Goal: Information Seeking & Learning: Learn about a topic

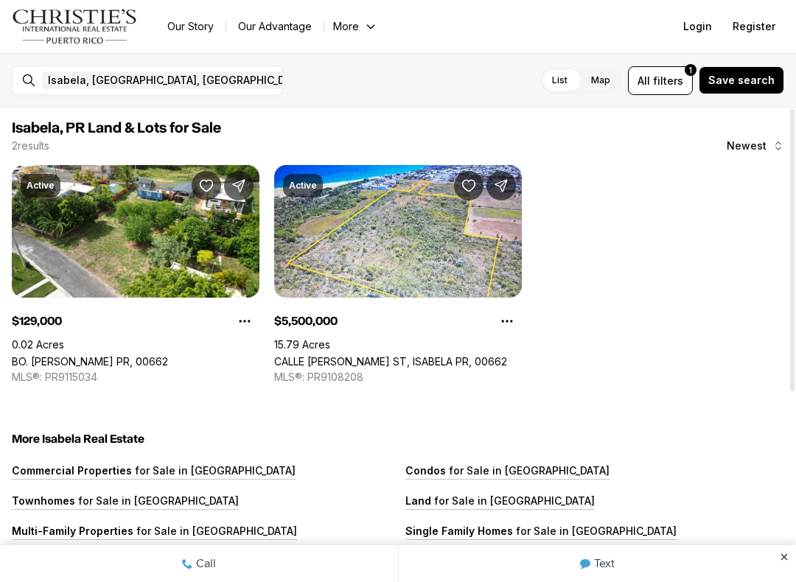
click at [78, 355] on link "BO. [PERSON_NAME] PR, 00662" at bounding box center [90, 361] width 156 height 13
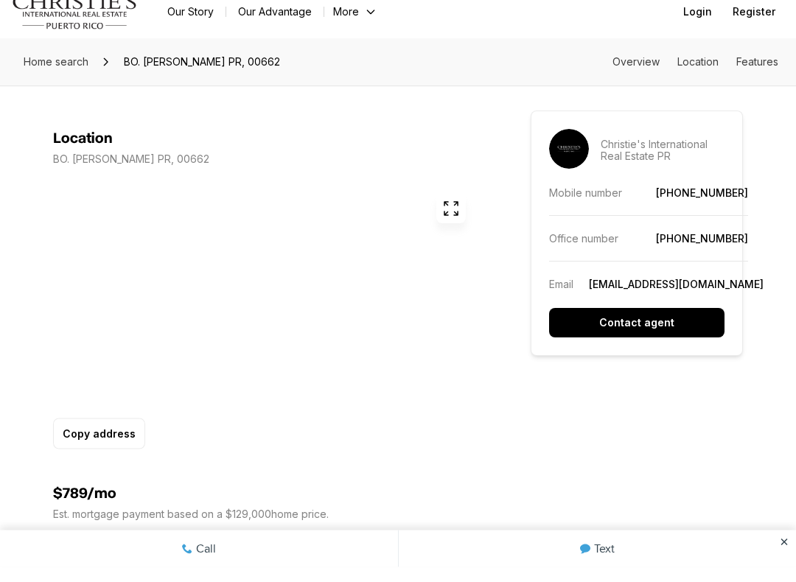
scroll to position [728, 0]
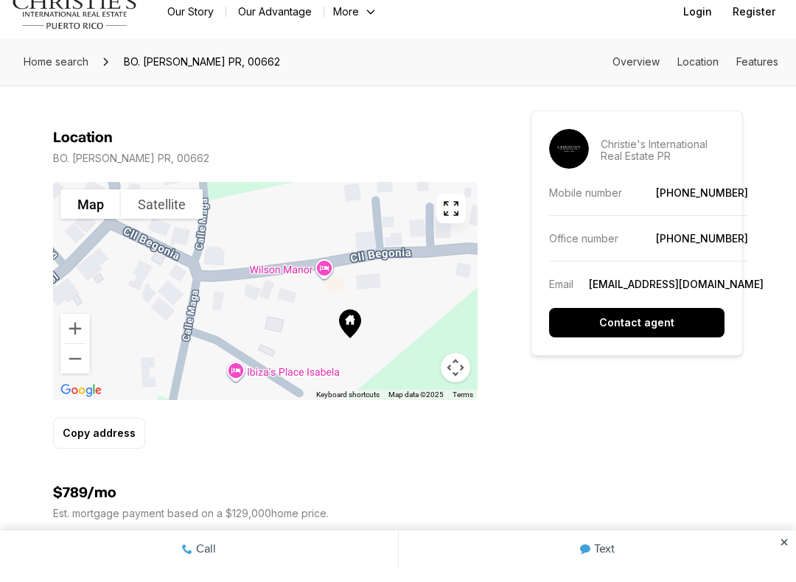
click at [156, 206] on button "Satellite" at bounding box center [162, 218] width 82 height 29
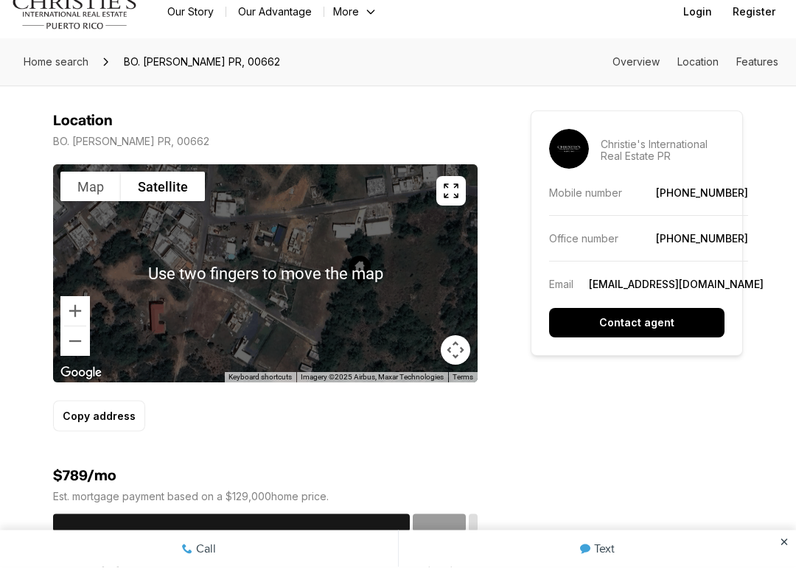
scroll to position [746, 0]
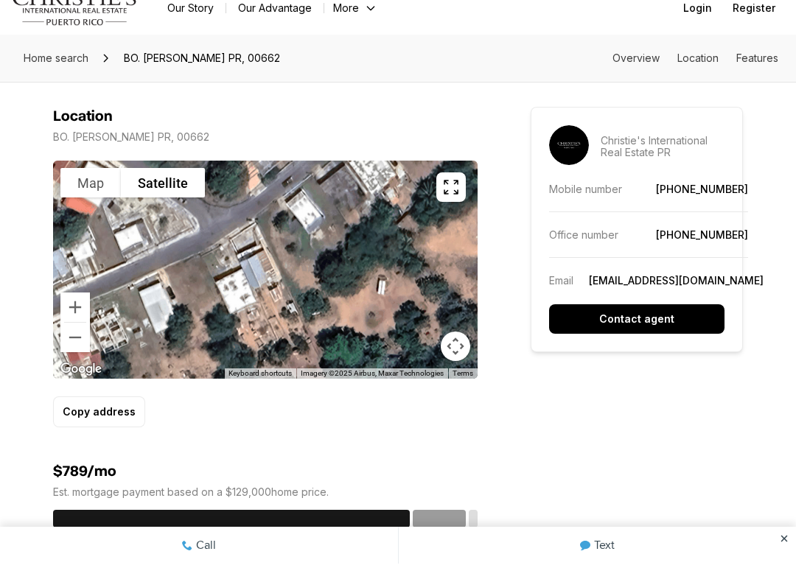
click at [450, 197] on icon "button" at bounding box center [451, 206] width 18 height 18
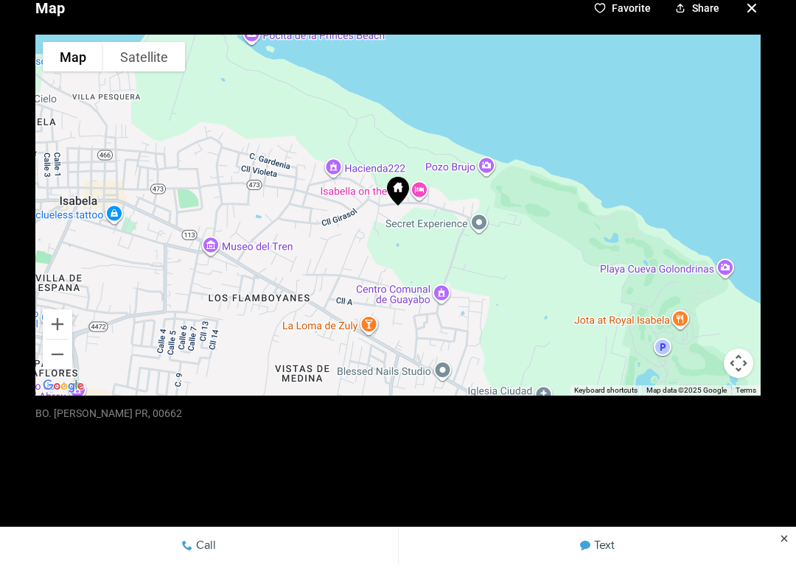
click at [133, 60] on button "Satellite" at bounding box center [144, 74] width 82 height 29
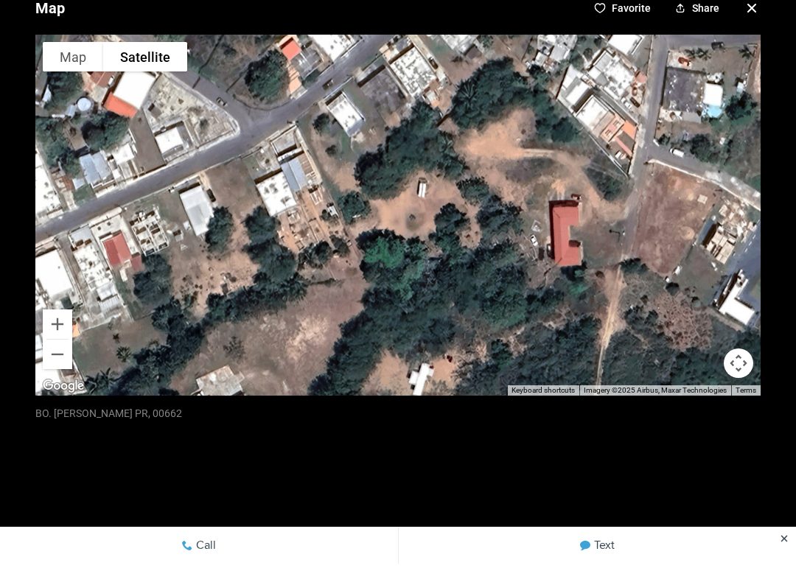
click at [69, 60] on button "Map" at bounding box center [73, 74] width 60 height 29
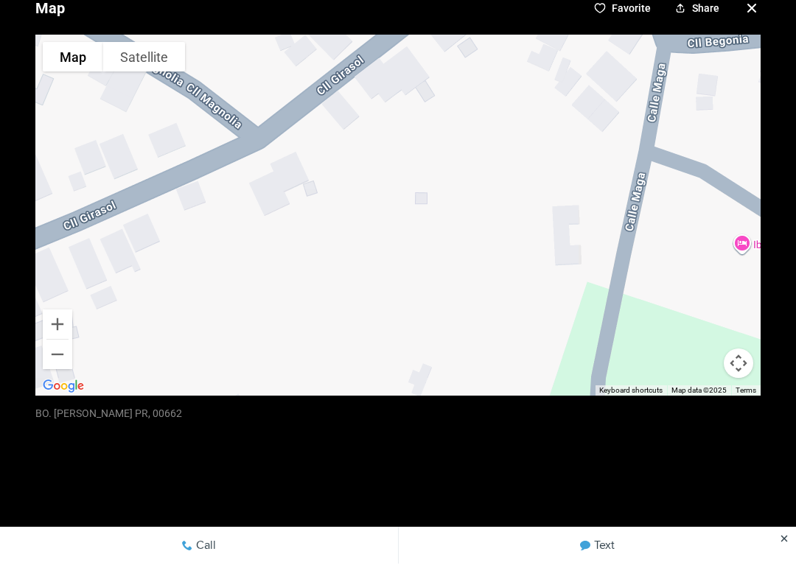
click at [116, 60] on button "Satellite" at bounding box center [144, 74] width 82 height 29
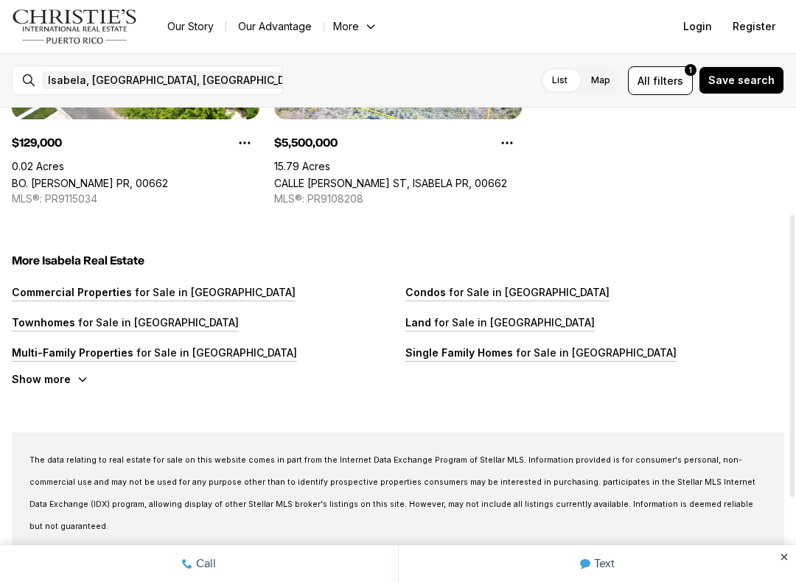
click at [484, 355] on p "Single Family Homes" at bounding box center [459, 353] width 108 height 13
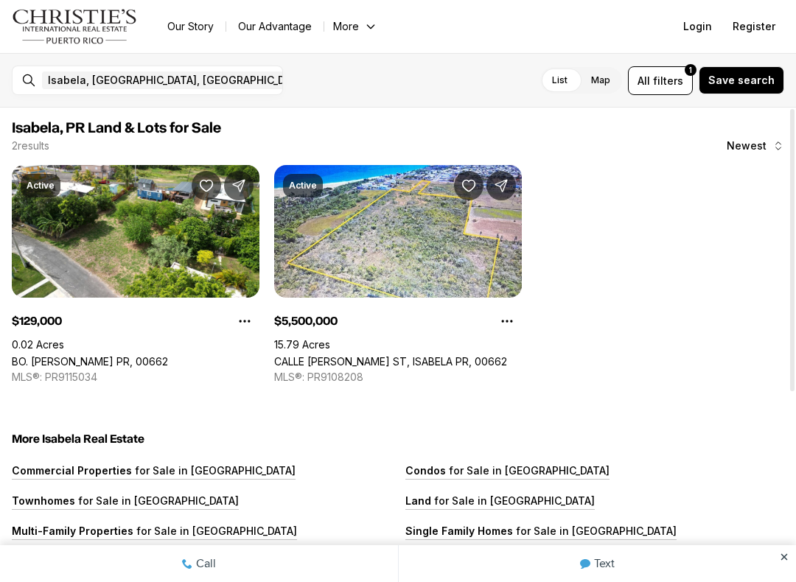
click at [88, 355] on link "BO. [PERSON_NAME] PR, 00662" at bounding box center [90, 361] width 156 height 13
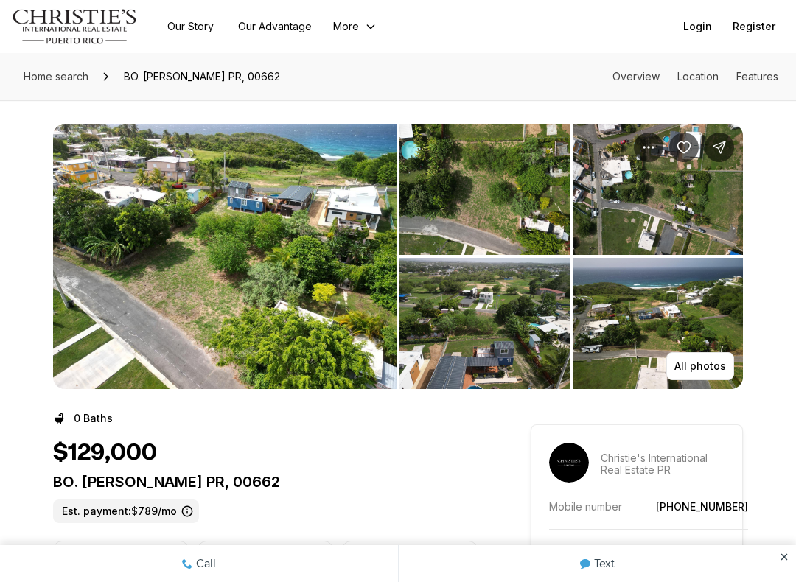
click at [705, 366] on p "All photos" at bounding box center [701, 367] width 52 height 12
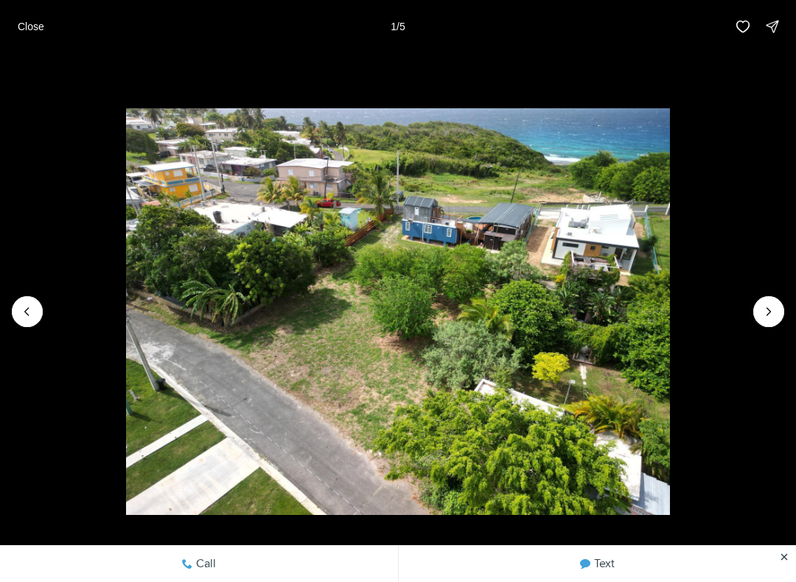
click at [768, 316] on icon "Next slide" at bounding box center [769, 311] width 15 height 15
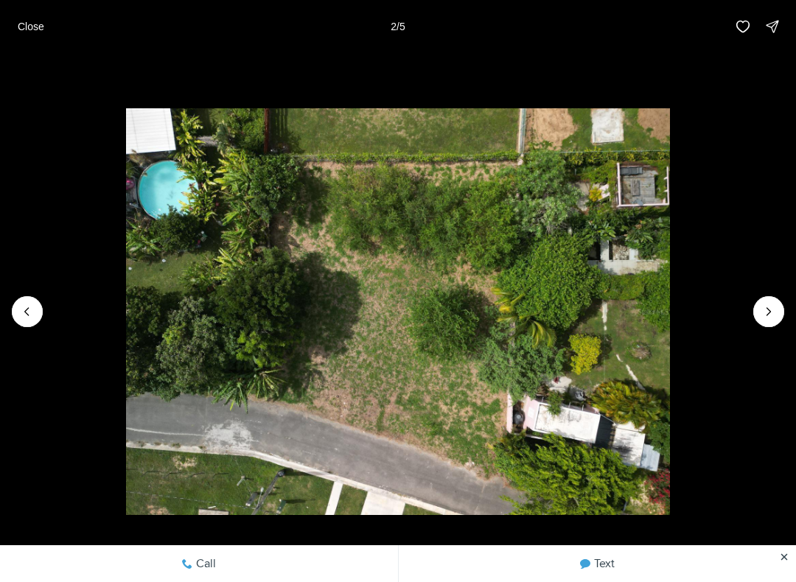
click at [769, 314] on icon "Next slide" at bounding box center [769, 311] width 4 height 7
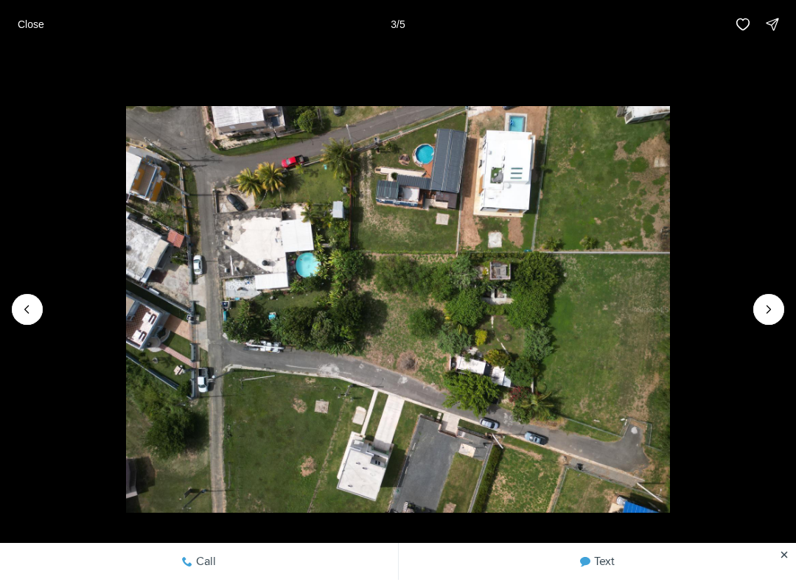
click at [770, 310] on icon "Next slide" at bounding box center [769, 311] width 4 height 7
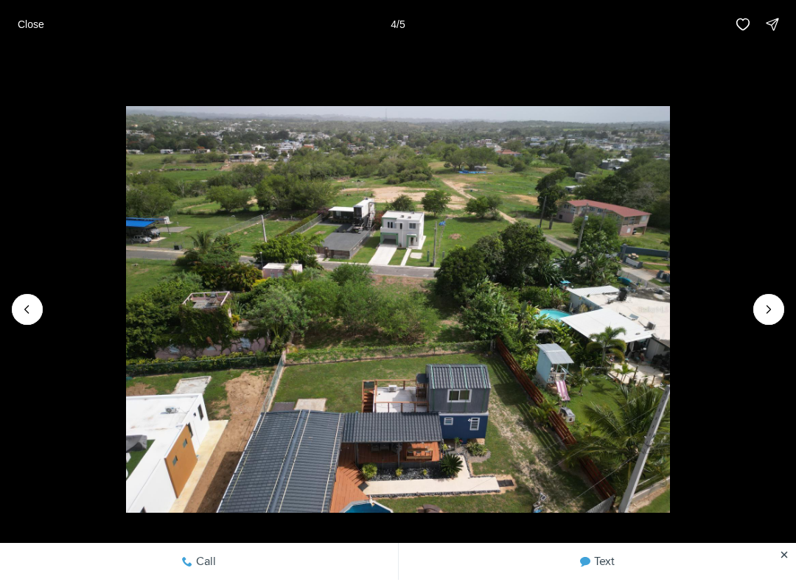
click at [768, 313] on icon "Next slide" at bounding box center [769, 311] width 4 height 7
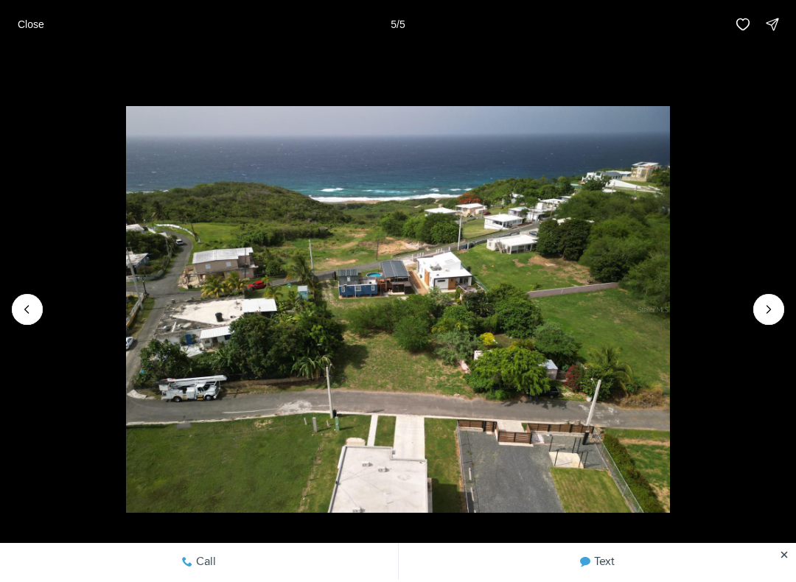
click at [770, 316] on div at bounding box center [768, 311] width 31 height 31
click at [768, 316] on div at bounding box center [768, 311] width 31 height 31
click at [30, 25] on p "Close" at bounding box center [31, 27] width 27 height 12
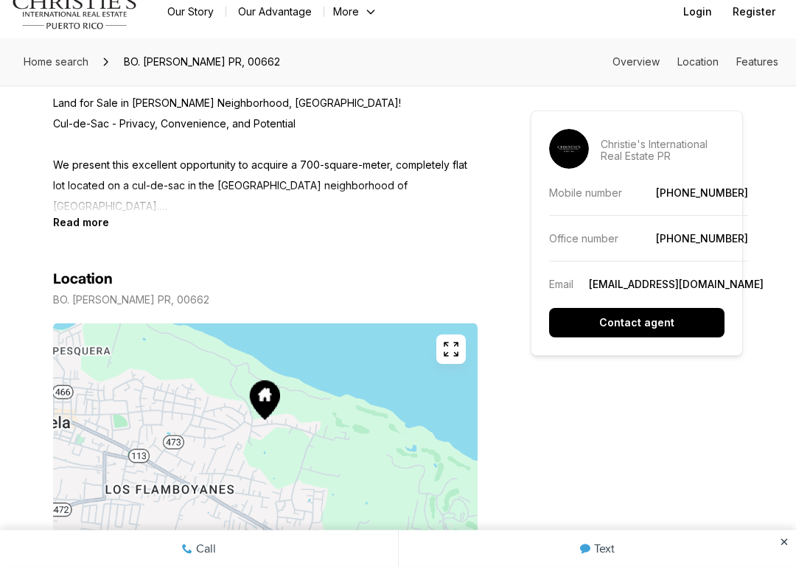
scroll to position [645, 0]
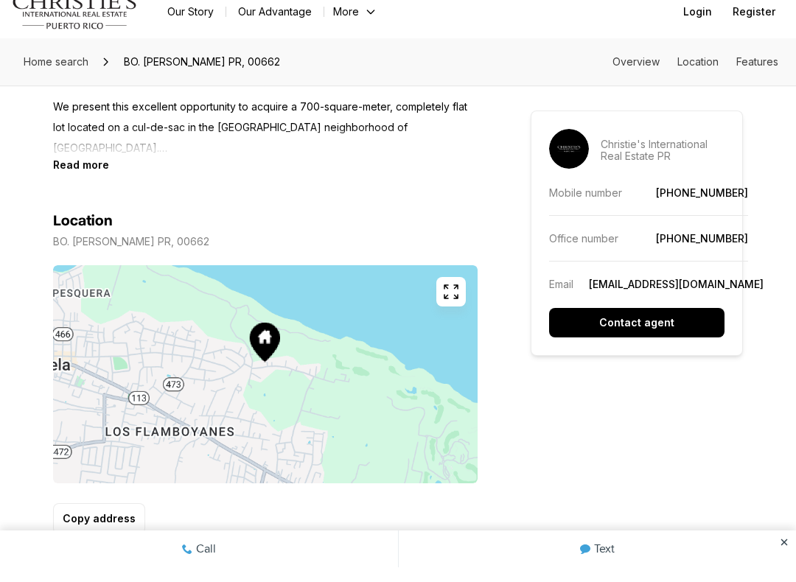
click at [450, 298] on icon "button" at bounding box center [451, 307] width 18 height 18
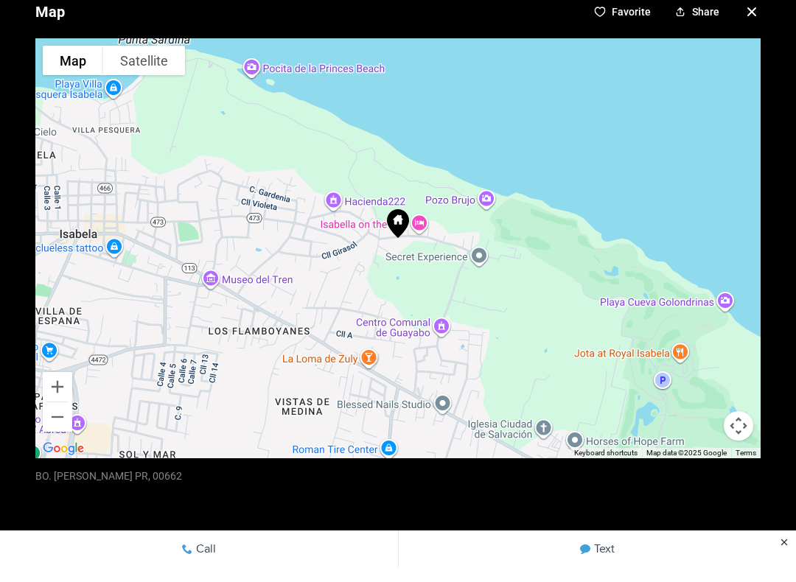
click at [141, 60] on button "Satellite" at bounding box center [144, 74] width 82 height 29
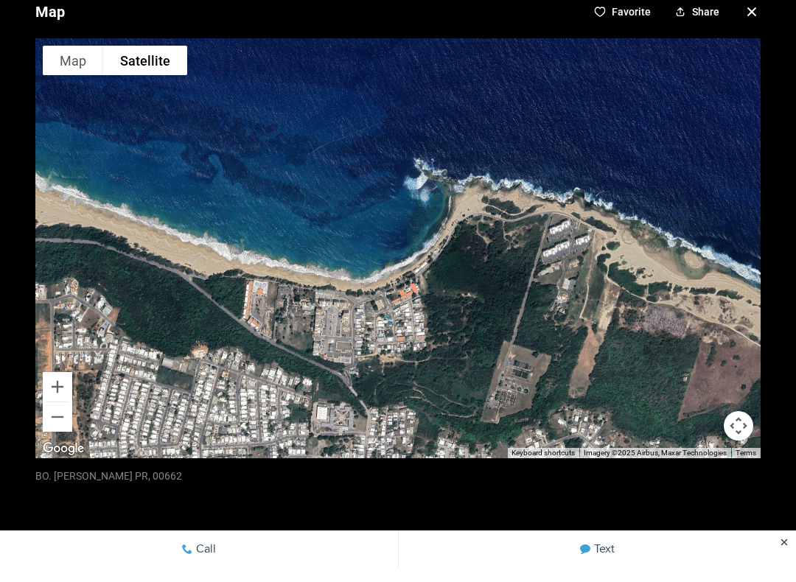
click at [67, 61] on button "Map" at bounding box center [73, 74] width 60 height 29
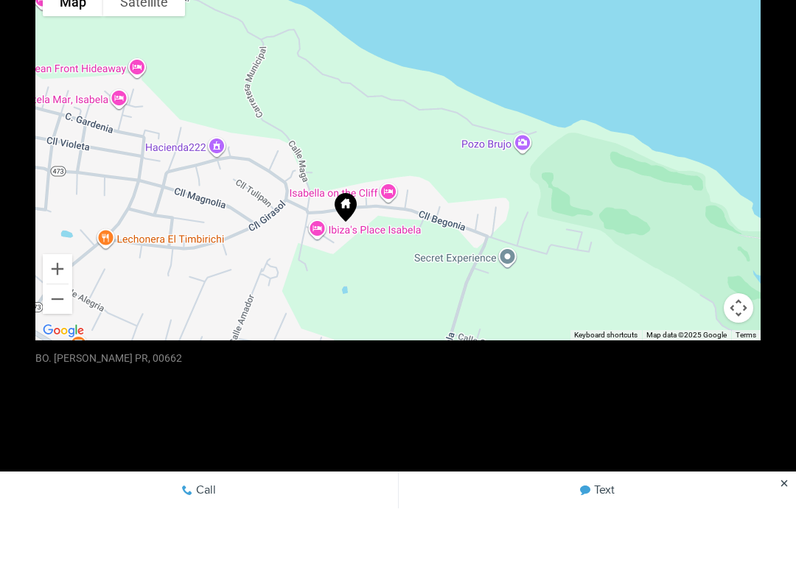
click at [369, 195] on div at bounding box center [397, 233] width 725 height 361
